Goal: Find specific page/section: Find specific page/section

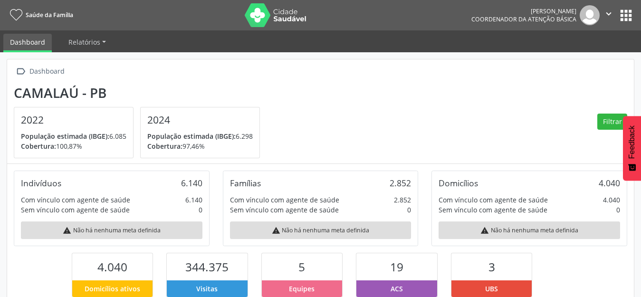
scroll to position [158, 209]
click at [617, 17] on button "apps" at bounding box center [625, 15] width 17 height 17
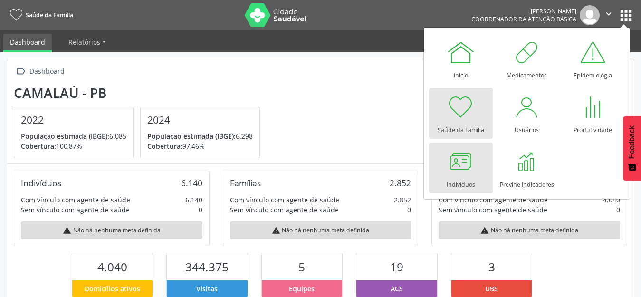
click at [474, 182] on link "Indivíduos" at bounding box center [461, 167] width 64 height 51
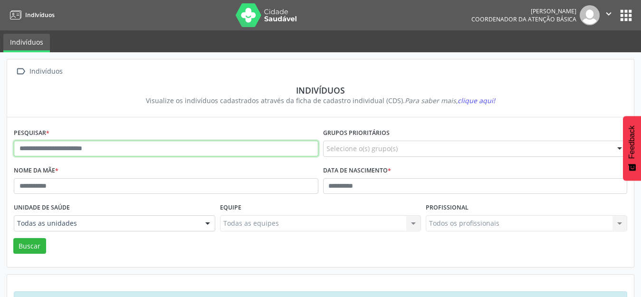
click at [71, 141] on input "text" at bounding box center [166, 149] width 304 height 16
type input "*******"
click at [13, 238] on button "Buscar" at bounding box center [29, 246] width 33 height 16
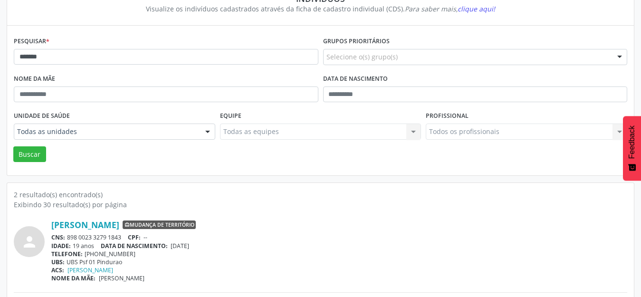
scroll to position [174, 0]
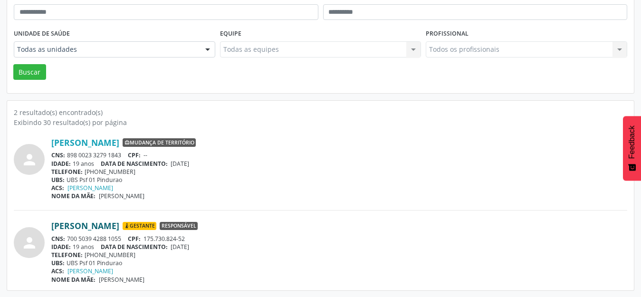
click at [105, 223] on link "[PERSON_NAME]" at bounding box center [85, 225] width 68 height 10
